Goal: Task Accomplishment & Management: Complete application form

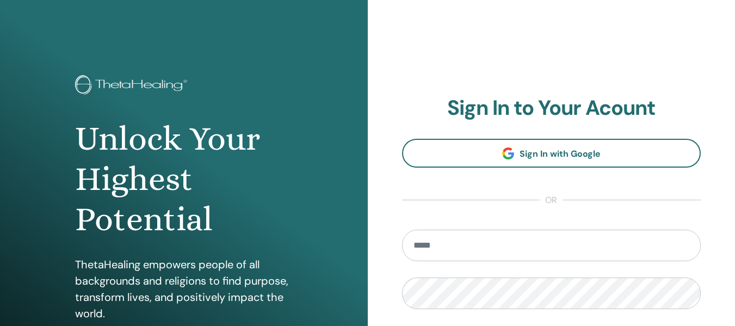
click at [470, 248] on input "email" at bounding box center [551, 246] width 299 height 32
type input "**********"
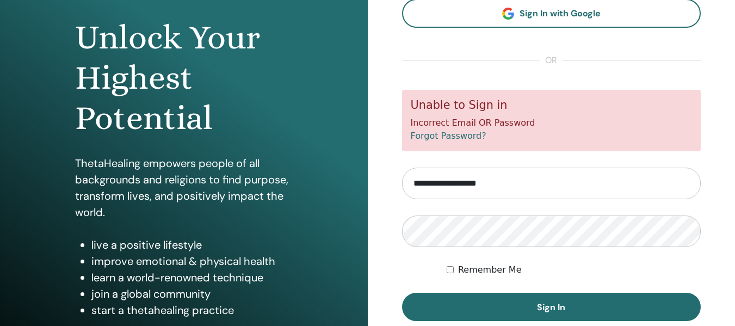
scroll to position [126, 0]
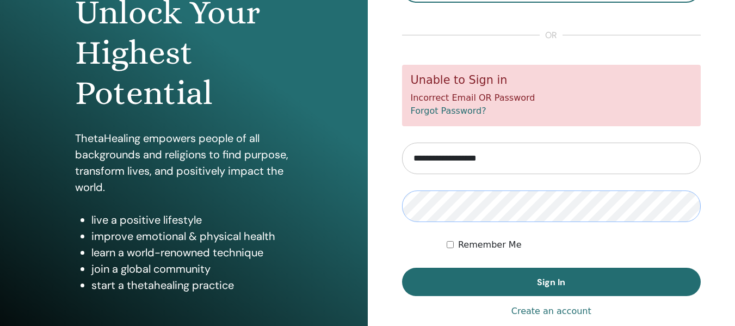
click at [402, 268] on button "Sign In" at bounding box center [551, 282] width 299 height 28
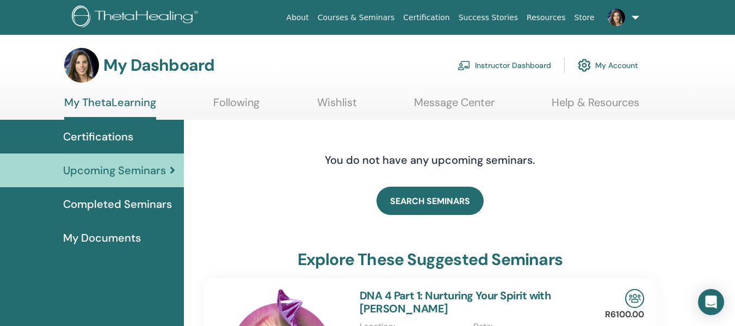
click at [539, 65] on link "Instructor Dashboard" at bounding box center [505, 65] width 94 height 24
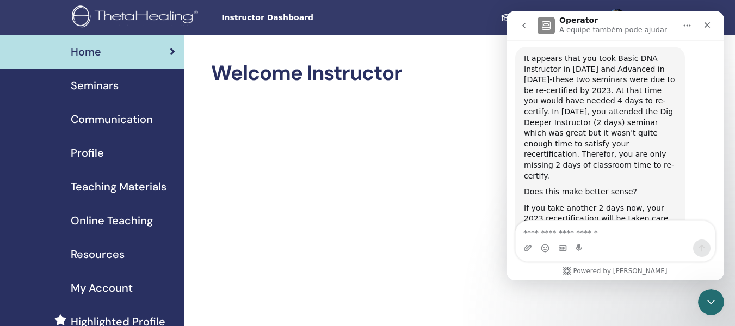
scroll to position [836, 0]
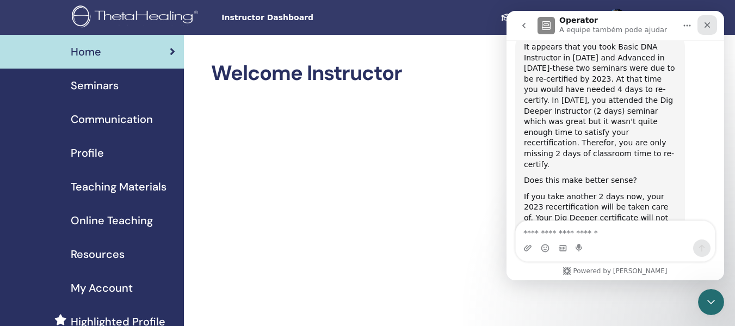
click at [709, 28] on icon "Fechar" at bounding box center [707, 25] width 9 height 9
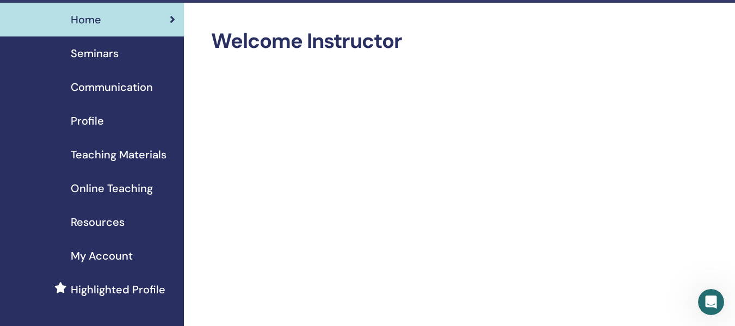
scroll to position [16, 0]
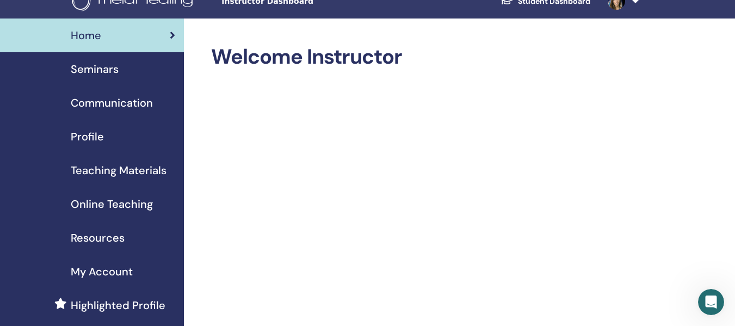
click at [126, 65] on div "Seminars" at bounding box center [92, 69] width 166 height 16
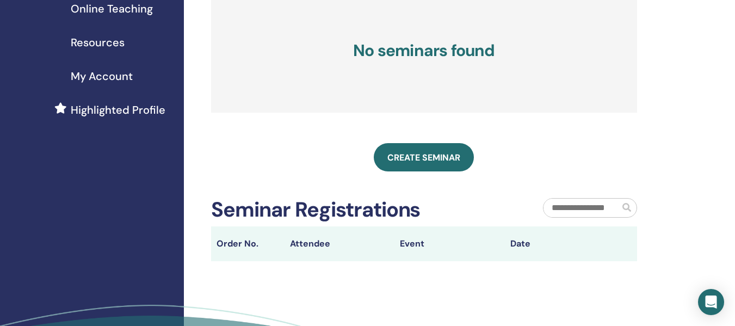
scroll to position [215, 0]
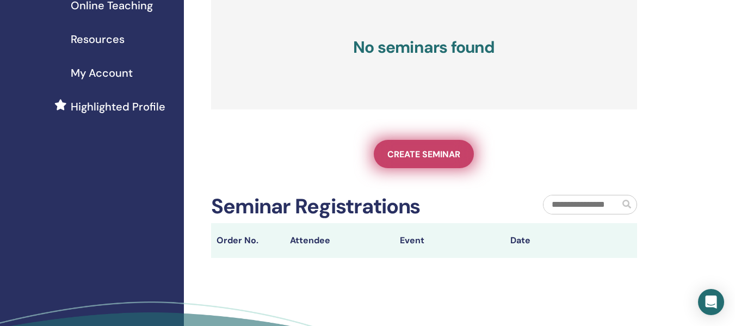
click at [424, 156] on span "Create seminar" at bounding box center [423, 154] width 73 height 11
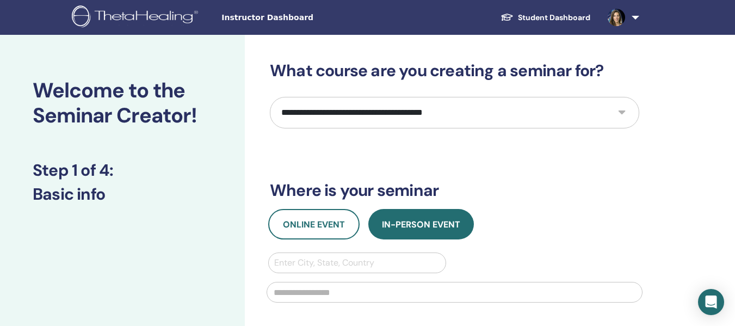
click at [480, 121] on select "**********" at bounding box center [454, 113] width 369 height 32
select select "*"
click at [270, 97] on select "**********" at bounding box center [454, 113] width 369 height 32
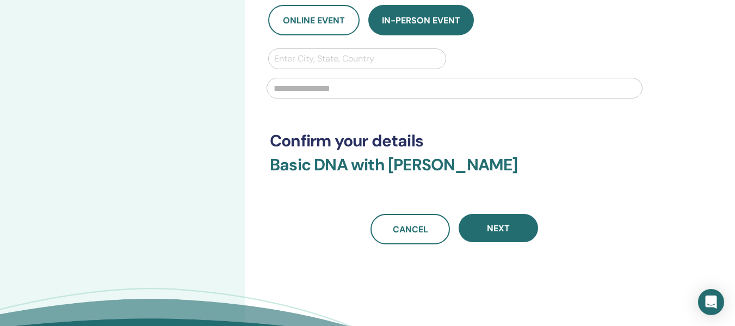
scroll to position [212, 0]
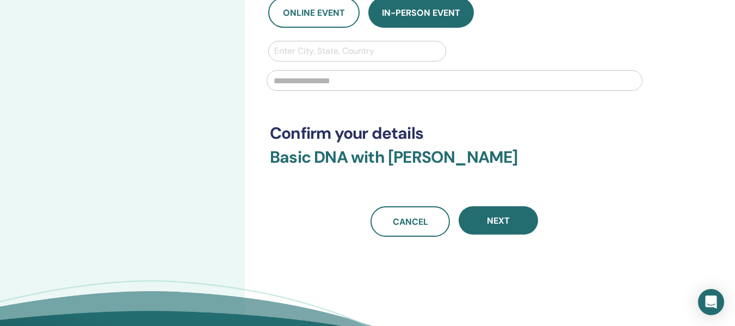
click at [336, 83] on input "text" at bounding box center [455, 80] width 376 height 21
click at [327, 9] on span "Online Event" at bounding box center [314, 12] width 62 height 11
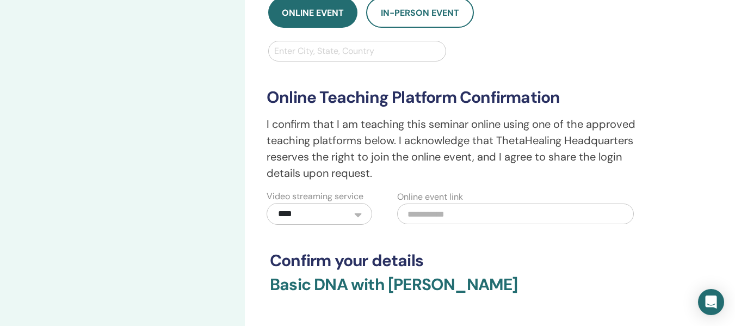
click at [362, 61] on div "**********" at bounding box center [454, 142] width 389 height 163
click at [361, 57] on div at bounding box center [357, 51] width 166 height 15
click at [429, 7] on button "In-Person Event" at bounding box center [420, 12] width 108 height 30
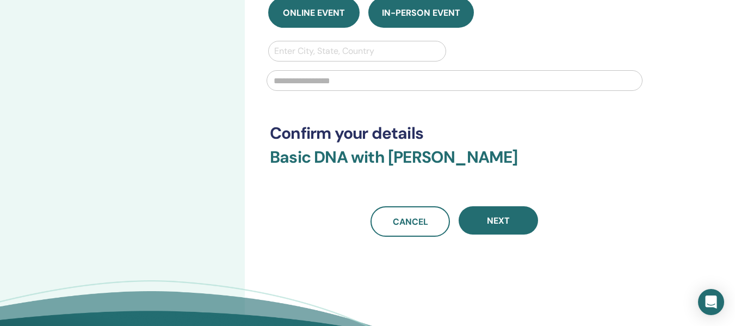
click at [321, 8] on span "Online Event" at bounding box center [314, 12] width 62 height 11
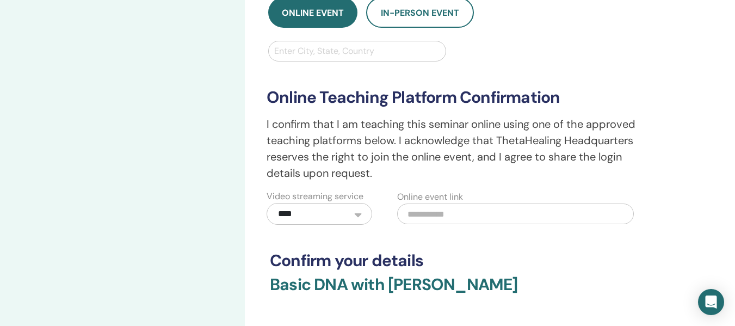
click at [439, 221] on input "text" at bounding box center [515, 213] width 236 height 21
click at [422, 16] on span "In-Person Event" at bounding box center [420, 12] width 78 height 11
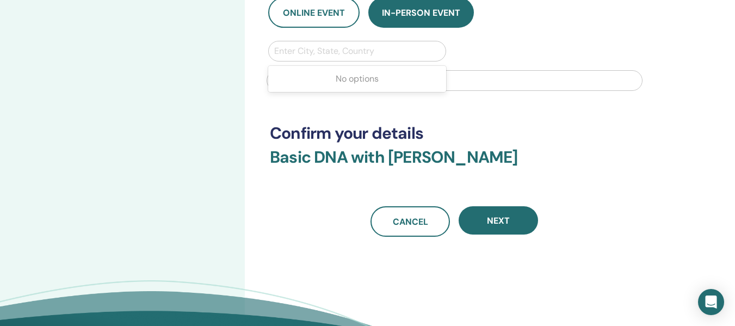
click at [371, 54] on div at bounding box center [357, 51] width 166 height 15
click at [205, 120] on div "Welcome to the Seminar Creator! Step 1 of 4 : Basic info" at bounding box center [122, 106] width 245 height 566
click at [320, 80] on input "text" at bounding box center [455, 80] width 376 height 21
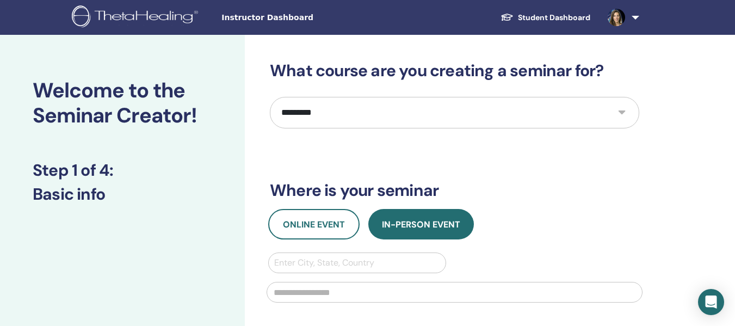
click at [577, 15] on link "Student Dashboard" at bounding box center [545, 18] width 107 height 20
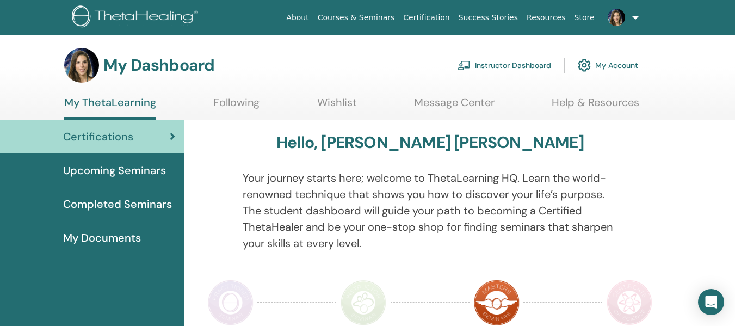
click at [368, 17] on link "Courses & Seminars" at bounding box center [356, 18] width 86 height 20
